Goal: Transaction & Acquisition: Purchase product/service

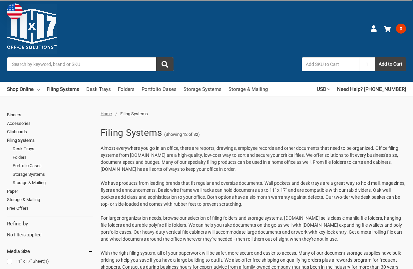
scroll to position [566, 0]
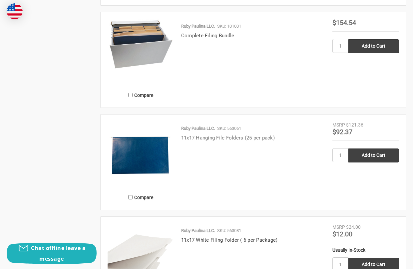
click at [248, 140] on link "11x17 Hanging File Folders (25 per pack)" at bounding box center [228, 138] width 94 height 6
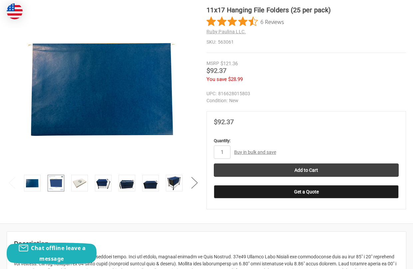
click at [57, 181] on img at bounding box center [56, 183] width 15 height 15
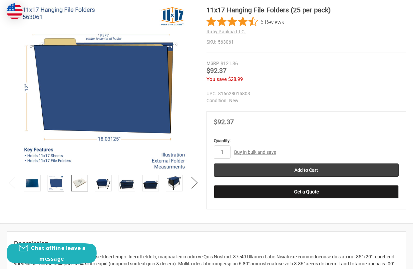
click at [78, 180] on img at bounding box center [79, 183] width 15 height 15
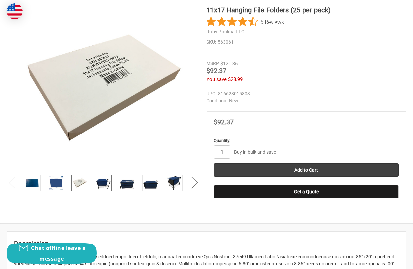
click at [98, 182] on img at bounding box center [103, 183] width 15 height 15
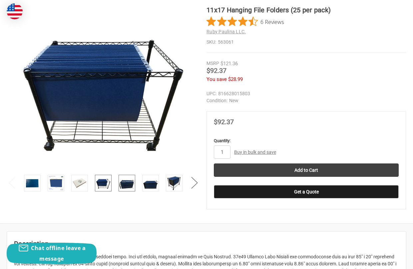
click at [124, 182] on img at bounding box center [127, 183] width 15 height 15
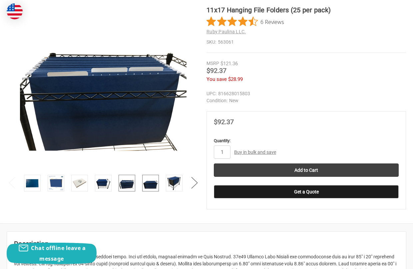
click at [149, 182] on img at bounding box center [150, 183] width 15 height 15
